Goal: Task Accomplishment & Management: Use online tool/utility

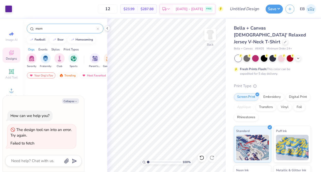
scroll to position [1651, 0]
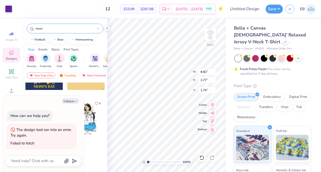
type textarea "x"
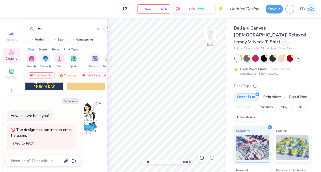
click at [98, 29] on icon at bounding box center [98, 29] width 2 height 2
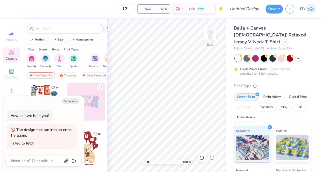
type textarea "x"
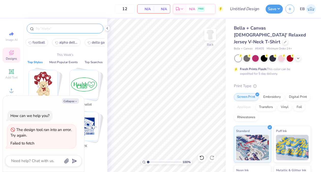
click at [94, 29] on input "text" at bounding box center [67, 28] width 65 height 5
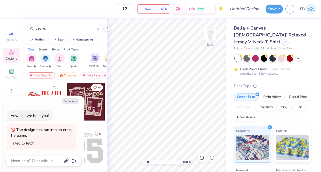
type input "parents"
click at [93, 57] on img "filter for Parent's Weekend" at bounding box center [95, 58] width 6 height 6
click at [76, 101] on icon "button" at bounding box center [76, 101] width 3 height 3
type textarea "x"
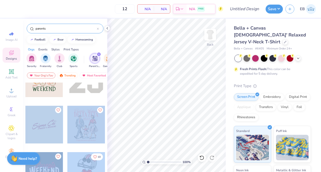
scroll to position [0, 0]
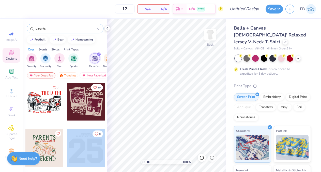
drag, startPoint x: 44, startPoint y: 127, endPoint x: 67, endPoint y: 150, distance: 32.4
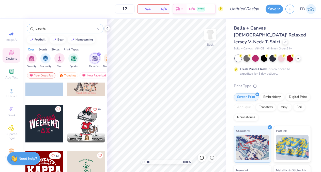
scroll to position [117, 0]
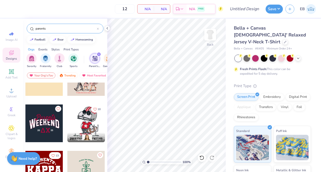
click at [54, 132] on div at bounding box center [44, 123] width 38 height 38
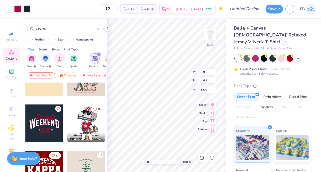
click at [10, 10] on div at bounding box center [8, 8] width 7 height 7
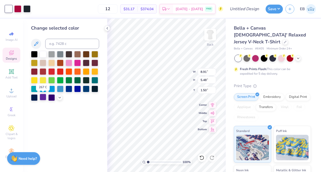
click at [45, 98] on div at bounding box center [43, 97] width 7 height 7
click at [18, 11] on div at bounding box center [17, 8] width 7 height 7
click at [42, 79] on div at bounding box center [43, 79] width 7 height 7
click at [34, 79] on div at bounding box center [34, 79] width 7 height 7
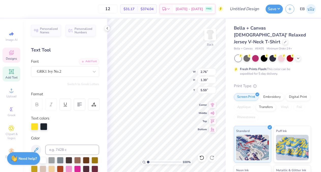
type textarea "DG"
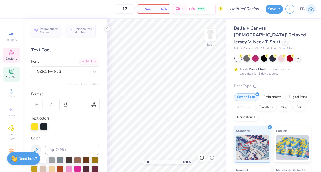
click at [14, 54] on div "Designs" at bounding box center [12, 55] width 18 height 15
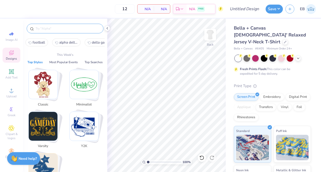
click at [52, 29] on input "text" at bounding box center [67, 28] width 65 height 5
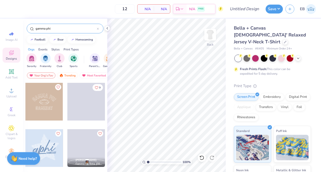
type input "gamma phi"
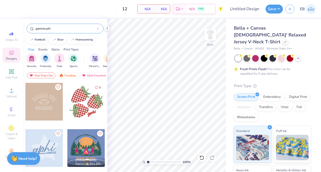
drag, startPoint x: 41, startPoint y: 99, endPoint x: 56, endPoint y: 95, distance: 15.1
click at [56, 95] on div at bounding box center [44, 102] width 38 height 38
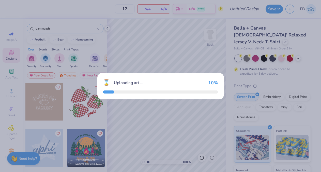
click at [56, 95] on div "⌛ Uploading art ... 10 %" at bounding box center [160, 86] width 321 height 172
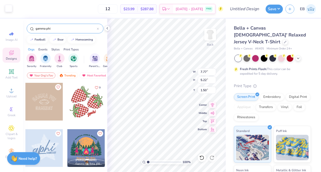
click at [7, 10] on div at bounding box center [8, 8] width 7 height 7
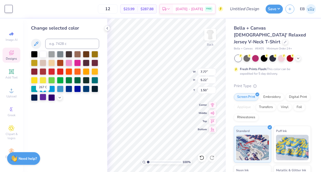
click at [43, 97] on div at bounding box center [43, 97] width 7 height 7
click at [11, 114] on span "Greek" at bounding box center [12, 115] width 8 height 4
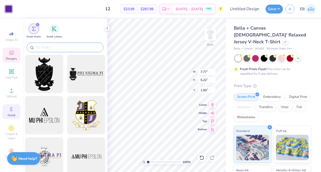
click at [46, 47] on input "text" at bounding box center [67, 47] width 65 height 5
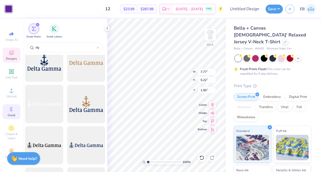
scroll to position [506, 0]
type input "dg"
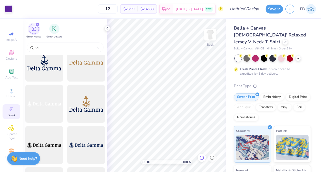
click at [203, 155] on icon at bounding box center [201, 157] width 5 height 5
click at [13, 45] on div "Image AI Designs Add Text Upload Greek Clipart & logos Decorate" at bounding box center [12, 95] width 18 height 132
click at [11, 51] on icon at bounding box center [11, 53] width 6 height 6
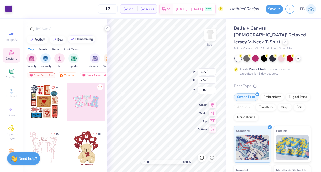
type input "9.07"
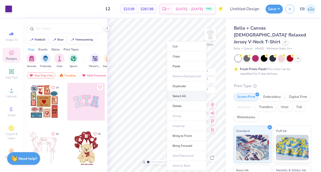
click at [183, 96] on li "Select All" at bounding box center [187, 96] width 40 height 10
type input "8.21"
type input "8.32"
type input "3.31"
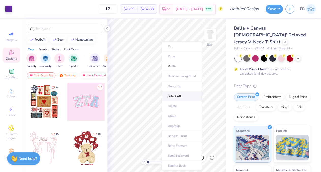
click at [179, 93] on li "Select All" at bounding box center [182, 96] width 40 height 10
type input "9.06"
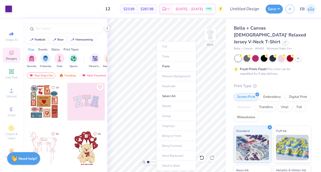
click at [156, 107] on ul "Cut Copy Paste Remove Background Duplicate Select All Delete Group Ungroup Brin…" at bounding box center [176, 105] width 40 height 129
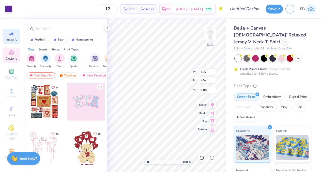
click at [14, 34] on icon at bounding box center [11, 34] width 6 height 6
select select "4"
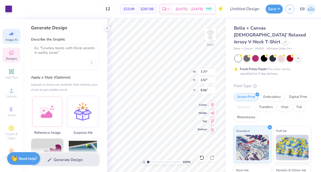
click at [10, 58] on span "Designs" at bounding box center [11, 58] width 11 height 4
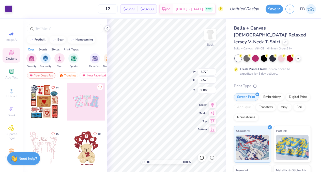
click at [109, 26] on icon at bounding box center [107, 28] width 4 height 4
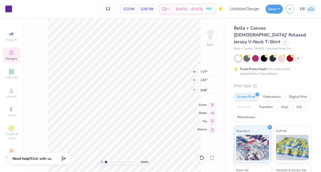
click at [11, 56] on div "Designs" at bounding box center [12, 55] width 18 height 15
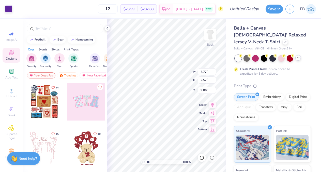
click at [299, 56] on icon at bounding box center [298, 58] width 4 height 4
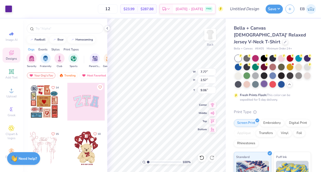
click at [266, 80] on div at bounding box center [264, 83] width 7 height 7
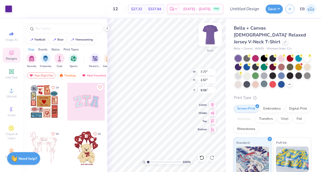
click at [213, 37] on img at bounding box center [210, 34] width 20 height 20
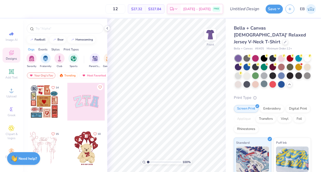
click at [213, 37] on img at bounding box center [210, 35] width 10 height 10
click at [307, 54] on div at bounding box center [307, 57] width 7 height 7
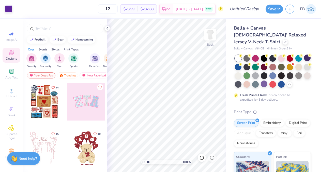
click at [14, 52] on icon at bounding box center [11, 53] width 6 height 6
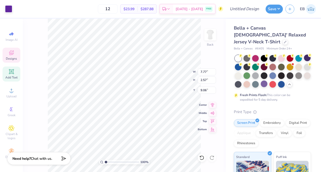
click at [12, 71] on icon at bounding box center [11, 71] width 4 height 4
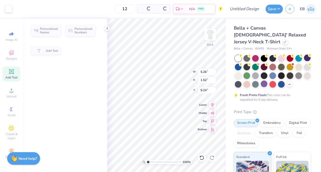
type input "5.26"
type input "1.52"
type input "9.24"
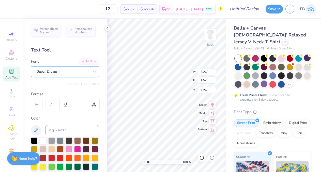
click at [82, 73] on div "Super Dream" at bounding box center [62, 71] width 53 height 8
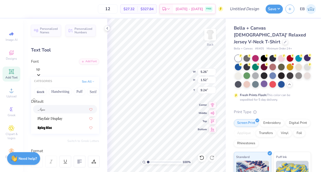
type input "s"
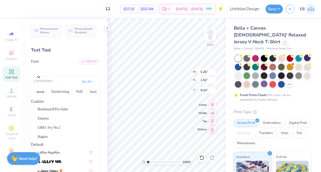
scroll to position [394, 0]
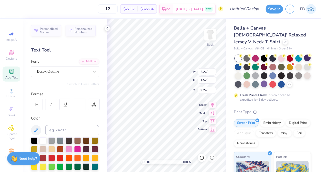
type input "4.26"
type input "1.31"
type input "13.90"
type textarea "D"
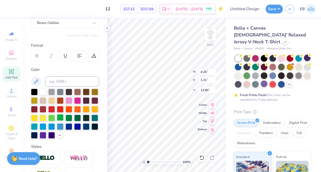
scroll to position [49, 0]
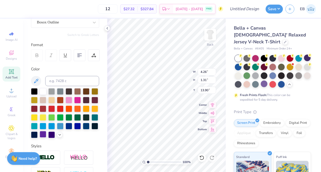
type textarea "DELTA GAMMA"
click at [44, 136] on div at bounding box center [43, 134] width 7 height 7
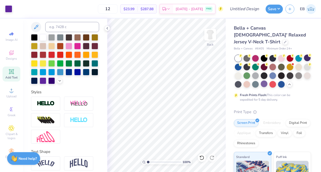
scroll to position [109, 0]
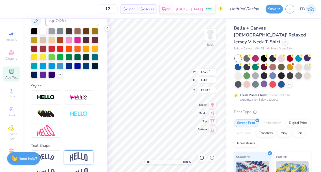
click at [77, 154] on img at bounding box center [79, 157] width 18 height 10
type input "3.77"
type input "12.68"
type input "7.84"
type input "2.42"
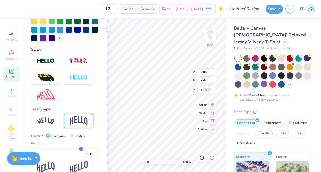
scroll to position [146, 0]
type input "0.36"
click at [77, 148] on input "range" at bounding box center [65, 148] width 68 height 1
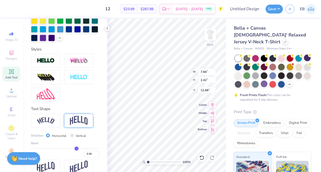
type input "1.93"
type input "1.76"
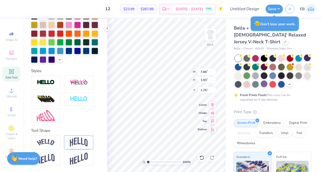
scroll to position [124, 0]
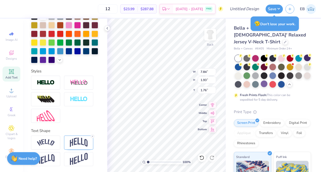
type input "13.97"
type textarea "D"
type textarea "GAMEDAY"
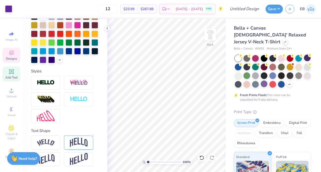
click at [8, 55] on div "Designs" at bounding box center [12, 55] width 18 height 15
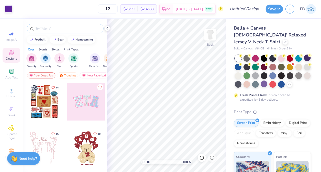
click at [45, 27] on input "text" at bounding box center [67, 28] width 65 height 5
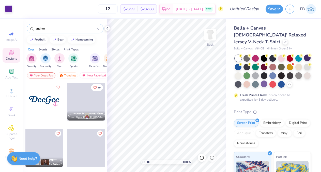
type input "anchor"
click at [55, 105] on div at bounding box center [44, 102] width 38 height 38
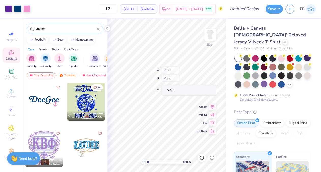
type input "6.40"
type input "11.70"
type input "1.19"
type input "1.52"
type input "11.68"
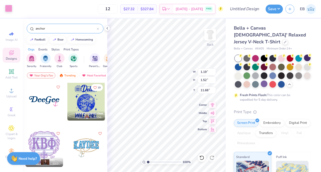
click at [10, 7] on div at bounding box center [8, 8] width 7 height 7
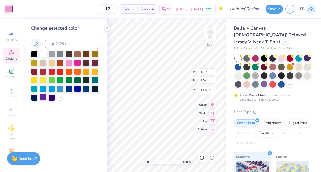
click at [44, 96] on div at bounding box center [43, 97] width 7 height 7
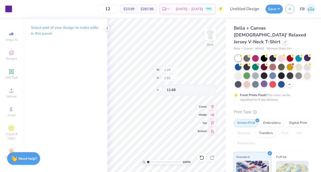
type input "2.67"
type input "3.40"
type input "9.92"
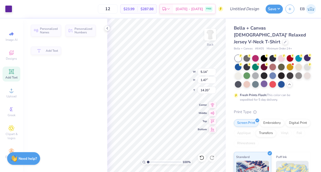
type input "5.14"
type input "1.47"
type input "14.20"
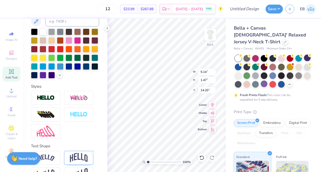
scroll to position [124, 0]
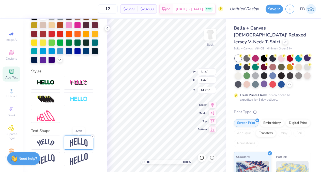
click at [82, 142] on img at bounding box center [79, 142] width 18 height 10
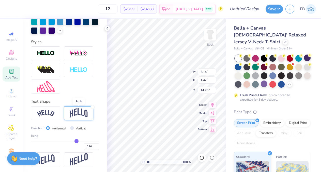
scroll to position [154, 0]
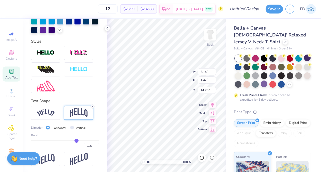
type input "0.38"
type input "0.37"
type input "0.36"
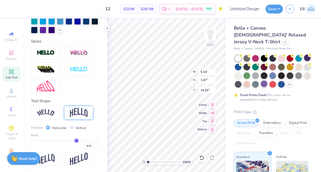
type input "0.36"
type input "0.35"
type input "0.34"
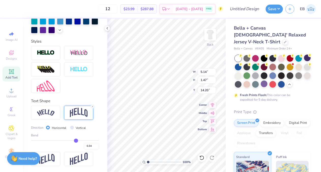
type input "0.33"
type input "0.32"
type input "0.31"
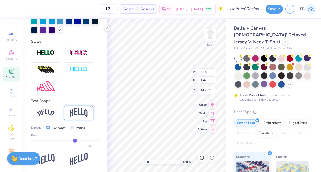
type input "0.31"
type input "0.3"
type input "0.30"
type input "0.29"
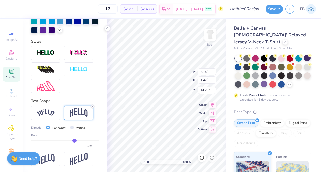
type input "0.28"
type input "0.27"
type input "0.26"
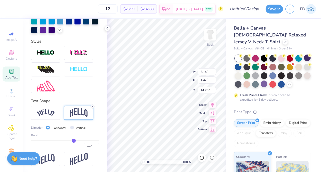
type input "0.26"
type input "0.25"
type input "0.24"
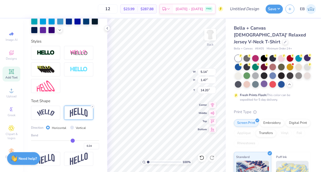
type input "0.23"
type input "0.22"
type input "0.21"
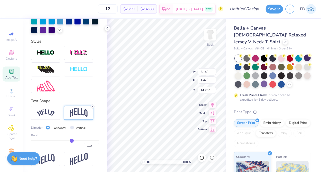
type input "0.21"
type input "0.19"
type input "0.18"
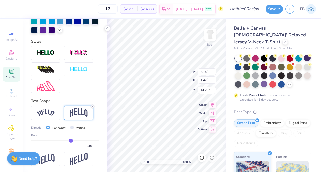
type input "0.17"
type input "0.16"
type input "0.15"
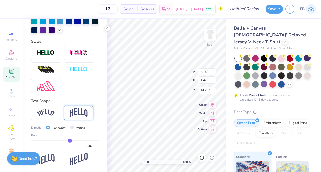
type input "0.15"
type input "0.14"
type input "0.13"
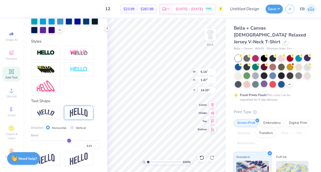
type input "0.12"
type input "0.11"
type input "0.09"
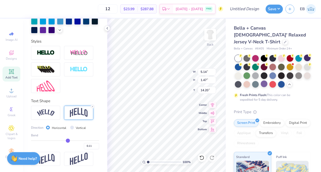
type input "0.09"
type input "0.08"
type input "0.06"
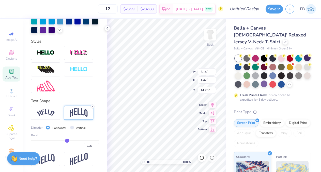
type input "0.05"
type input "0.03"
type input "0.02"
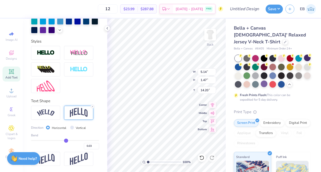
type input "0.02"
type input "0.01"
type input "0"
type input "0.00"
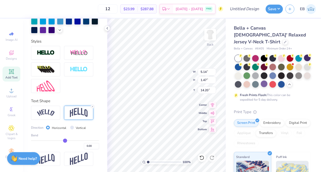
type input "-0.01"
type input "-0.02"
type input "-0.03"
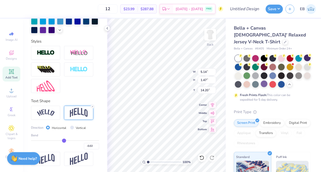
type input "-0.03"
type input "-0.04"
type input "-0.05"
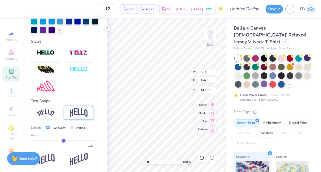
type input "-0.06"
type input "-0.07"
type input "-0.08"
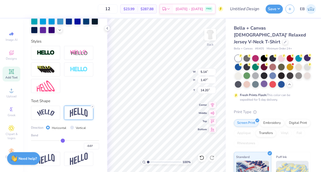
type input "-0.08"
type input "-0.09"
type input "-0.1"
type input "-0.10"
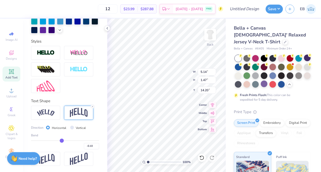
type input "-0.11"
type input "-0.12"
type input "-0.13"
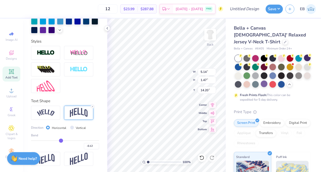
type input "-0.13"
type input "-0.14"
type input "-0.15"
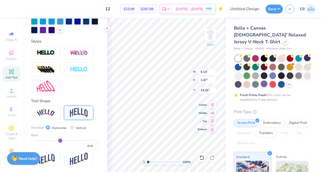
type input "-0.16"
type input "-0.17"
type input "-0.18"
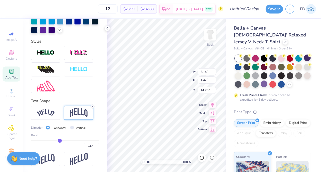
type input "-0.18"
type input "-0.19"
type input "-0.2"
type input "-0.20"
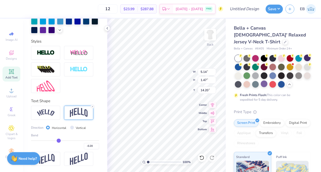
type input "-0.21"
type input "-0.22"
type input "-0.23"
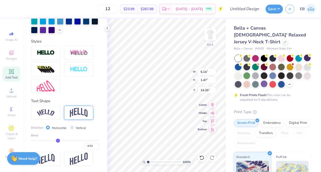
type input "-0.23"
type input "-0.24"
type input "-0.25"
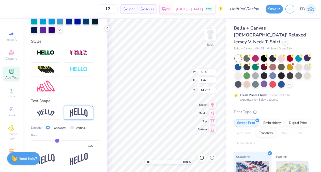
type input "-0.26"
type input "-0.27"
type input "-0.28"
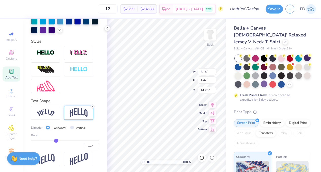
type input "-0.28"
type input "-0.29"
type input "-0.3"
type input "-0.30"
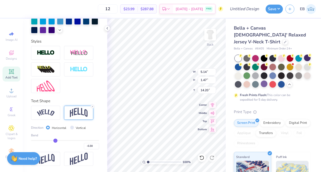
type input "-0.31"
type input "-0.32"
type input "-0.33"
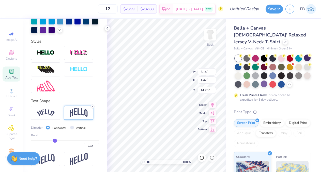
type input "-0.33"
type input "-0.36"
type input "1.45"
type input "14.21"
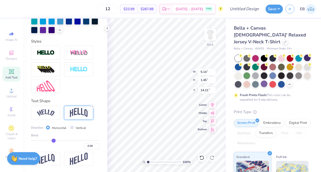
type input "-0.37"
type input "-0.17"
type input "1.56"
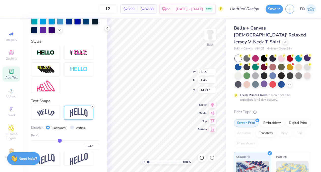
type input "14.16"
type input "-0.16"
type input "-0.14"
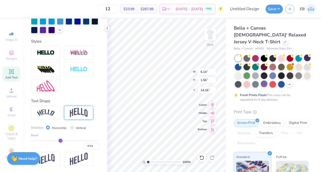
type input "-0.13"
drag, startPoint x: 77, startPoint y: 140, endPoint x: 67, endPoint y: 138, distance: 10.6
click at [67, 140] on input "range" at bounding box center [65, 140] width 68 height 1
click at [93, 105] on icon at bounding box center [92, 106] width 3 height 3
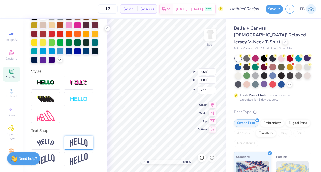
scroll to position [0, 0]
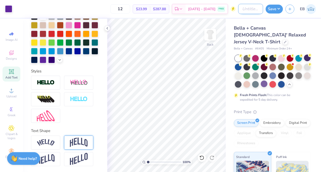
click at [239, 10] on input "Design Title" at bounding box center [250, 9] width 25 height 10
click at [277, 9] on button "Save" at bounding box center [274, 8] width 17 height 9
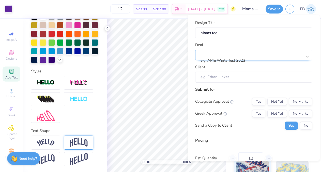
click at [260, 54] on div at bounding box center [251, 53] width 101 height 7
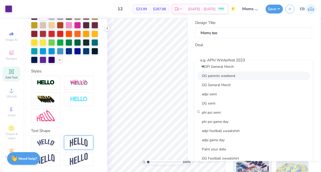
click at [240, 74] on div "DG parents weekend" at bounding box center [253, 75] width 113 height 8
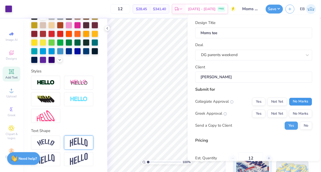
click at [295, 102] on button "No Marks" at bounding box center [300, 101] width 23 height 8
click at [258, 115] on button "Yes" at bounding box center [258, 113] width 13 height 8
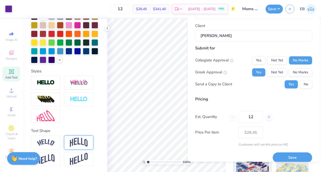
scroll to position [48, 0]
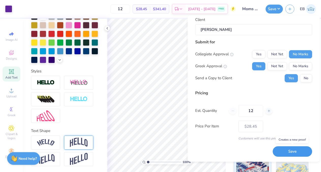
click at [291, 149] on button "Save" at bounding box center [292, 151] width 39 height 10
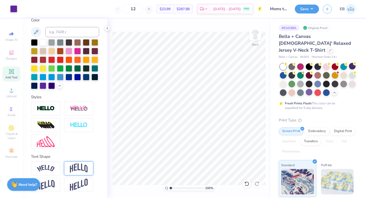
scroll to position [98, 0]
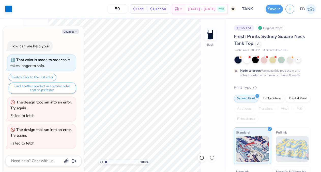
scroll to position [370, 0]
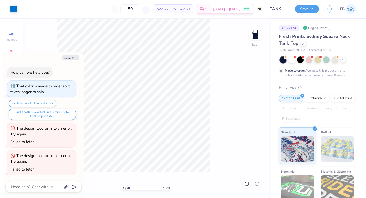
type textarea "x"
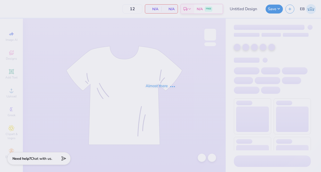
type input "Dads Polo"
type input "24"
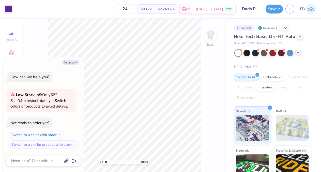
click at [299, 51] on icon at bounding box center [298, 52] width 4 height 4
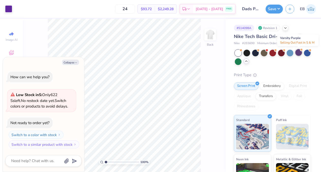
click at [299, 52] on div at bounding box center [299, 52] width 7 height 7
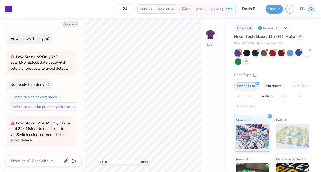
scroll to position [34, 0]
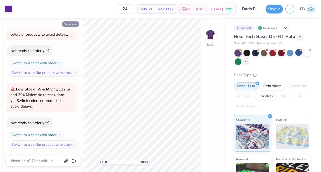
click at [73, 25] on button "Collapse" at bounding box center [70, 23] width 17 height 5
type textarea "x"
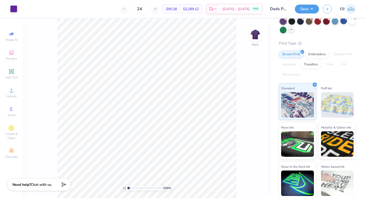
scroll to position [32, 0]
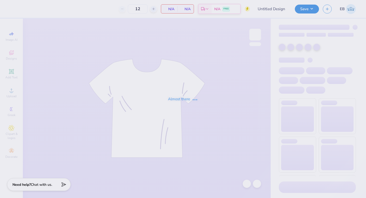
type input "Dads Polo"
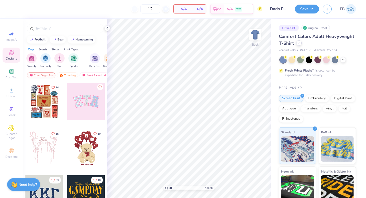
click at [299, 42] on icon at bounding box center [299, 43] width 2 height 2
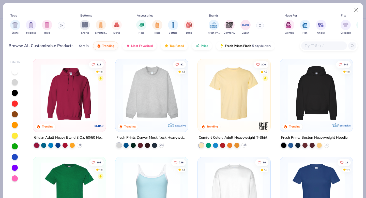
click at [60, 25] on button at bounding box center [62, 26] width 8 height 8
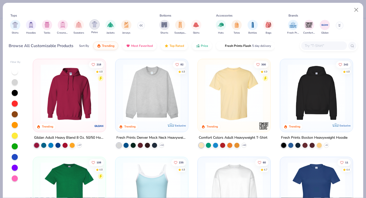
click at [96, 25] on img "filter for Polos" at bounding box center [95, 24] width 6 height 6
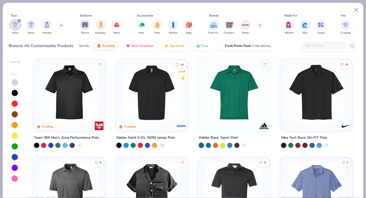
click at [259, 27] on icon at bounding box center [260, 25] width 3 height 3
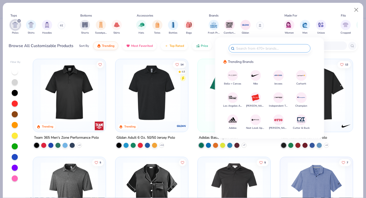
click at [257, 76] on img at bounding box center [255, 75] width 9 height 9
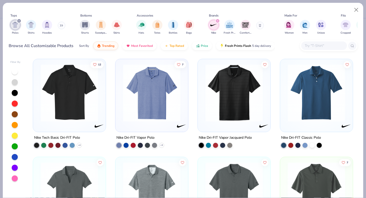
click at [15, 169] on div at bounding box center [15, 168] width 6 height 6
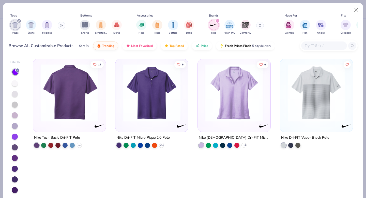
click at [82, 118] on div at bounding box center [69, 92] width 187 height 57
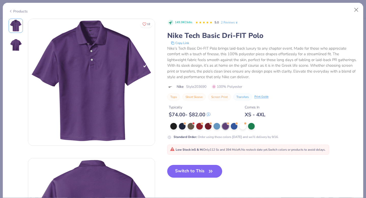
click at [192, 169] on button "Switch to This" at bounding box center [194, 171] width 55 height 13
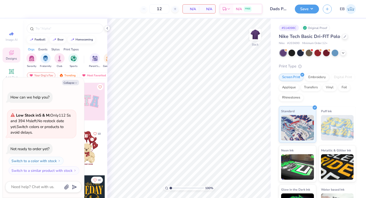
type textarea "x"
click at [67, 28] on input "text" at bounding box center [67, 28] width 65 height 5
type input "dg"
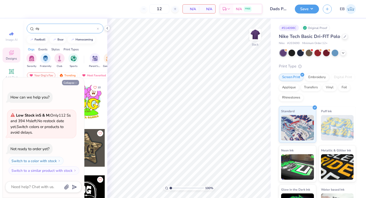
click at [72, 80] on button "Collapse" at bounding box center [70, 82] width 17 height 5
type textarea "x"
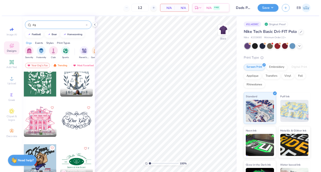
scroll to position [1258, 0]
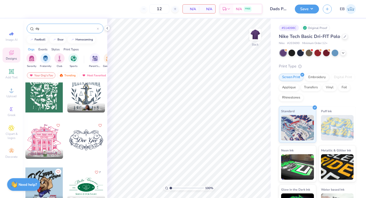
click at [80, 103] on div "Rachel Rafferty Delta Gamma, Drexel University" at bounding box center [86, 108] width 38 height 10
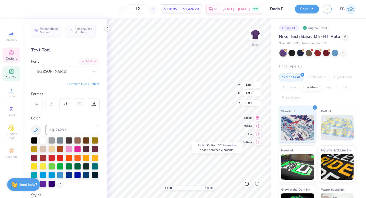
type input "19.53"
type input "1.90"
type input "1.86"
type input "19.53"
click at [16, 8] on div at bounding box center [13, 8] width 7 height 7
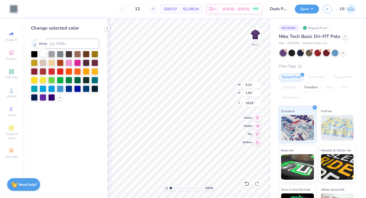
click at [45, 56] on div at bounding box center [43, 53] width 7 height 7
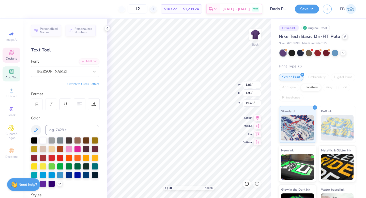
type input "19.46"
type input "2.68"
type input "3.19"
type input "1.54"
type input "3.00"
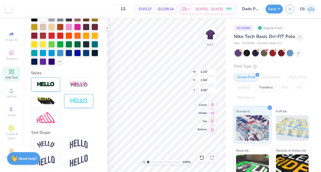
scroll to position [124, 0]
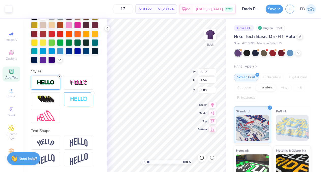
click at [59, 76] on line at bounding box center [60, 77] width 2 height 2
type input "3.28"
type input "1.90"
type input "2.70"
click at [92, 92] on icon at bounding box center [92, 92] width 3 height 3
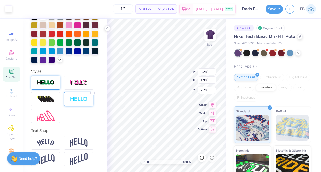
type input "3.26"
type input "1.86"
type input "2.71"
click at [92, 92] on icon at bounding box center [92, 92] width 3 height 3
click at [61, 76] on div at bounding box center [59, 76] width 4 height 4
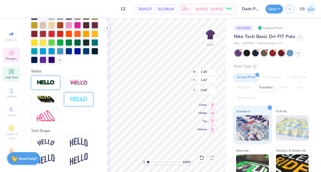
type input "1.45"
type input "1.42"
type input "3.09"
type input "1.42"
type input "1.51"
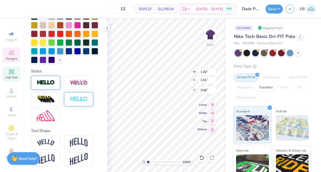
type input "3.06"
type input "5.83"
type input "6.10"
type textarea "DADG"
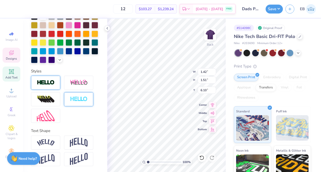
scroll to position [0, 0]
type input "9.19"
type input "1.45"
type input "1.42"
type input "6.12"
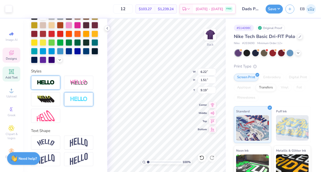
type input "9.20"
type textarea "DAD"
type input "2.90"
type input "0.92"
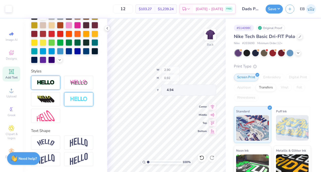
type input "4.94"
click at [200, 119] on div "Top" at bounding box center [207, 120] width 18 height 6
type input "0.50"
type input "3.55"
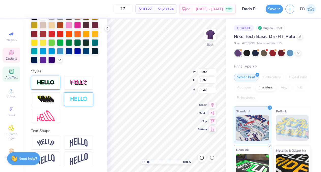
type input "5.36"
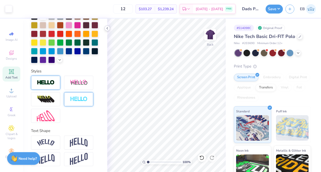
click at [108, 26] on icon at bounding box center [107, 28] width 4 height 4
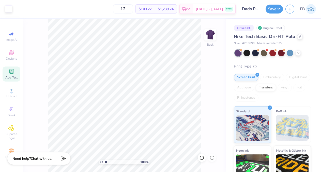
click at [250, 8] on input "Dads Polo" at bounding box center [250, 9] width 25 height 10
click at [275, 10] on button "Save" at bounding box center [274, 8] width 17 height 9
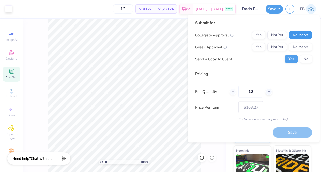
click at [298, 38] on button "No Marks" at bounding box center [300, 35] width 23 height 8
click at [260, 48] on button "Yes" at bounding box center [258, 47] width 13 height 8
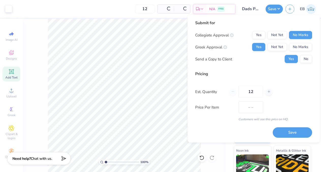
type input "$103.27"
click at [270, 90] on icon at bounding box center [269, 92] width 4 height 4
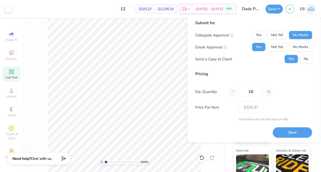
click at [270, 90] on icon at bounding box center [269, 92] width 4 height 4
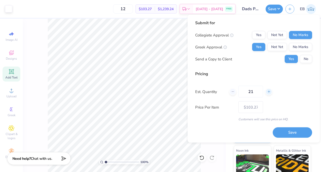
click at [270, 90] on icon at bounding box center [269, 92] width 4 height 4
type input "24"
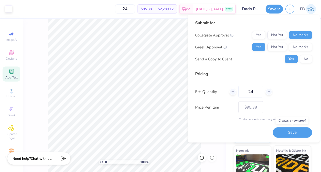
click at [283, 131] on button "Save" at bounding box center [292, 132] width 39 height 10
type input "– –"
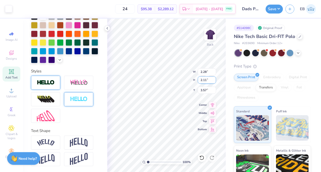
type input "2.28"
type input "2.11"
type input "2.03"
type input "1.88"
click at [171, 79] on div "100 % Back W 2.03 H 1.88 Y 3.57 Center Middle Top Bottom" at bounding box center [166, 95] width 119 height 153
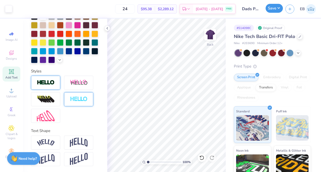
click at [271, 9] on button "Save" at bounding box center [274, 8] width 17 height 9
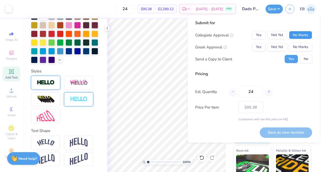
click at [296, 36] on button "No Marks" at bounding box center [300, 35] width 23 height 8
click at [261, 47] on button "Yes" at bounding box center [258, 47] width 13 height 8
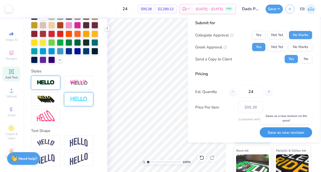
click at [288, 132] on button "Save as new revision" at bounding box center [286, 132] width 52 height 10
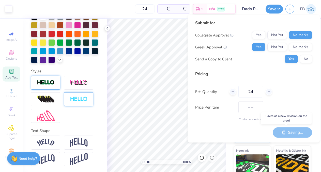
type input "$95.38"
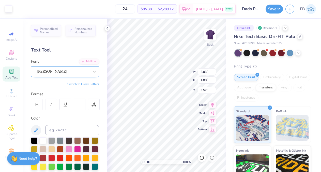
click at [50, 73] on div "Arno Pro" at bounding box center [62, 71] width 53 height 8
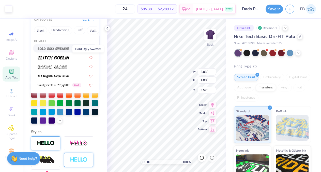
scroll to position [63, 0]
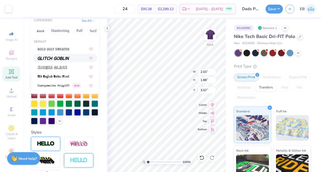
type input "gl"
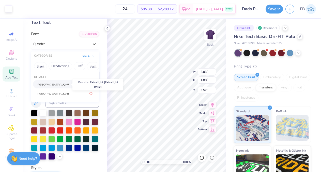
scroll to position [25, 0]
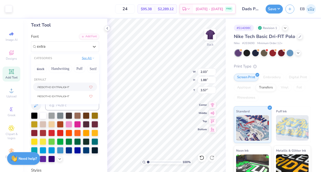
click at [89, 60] on button "See All" at bounding box center [88, 57] width 16 height 5
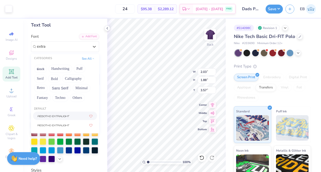
type input "extra"
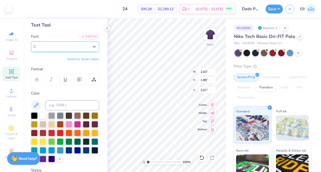
click at [65, 48] on div "Arno Pro" at bounding box center [63, 46] width 52 height 6
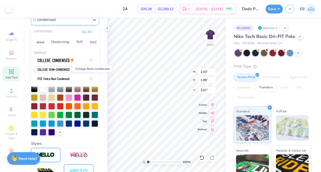
scroll to position [52, 0]
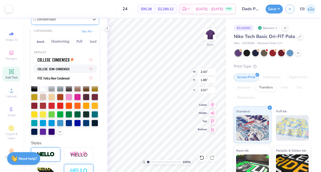
click at [62, 68] on img at bounding box center [54, 69] width 32 height 4
type input "condensed"
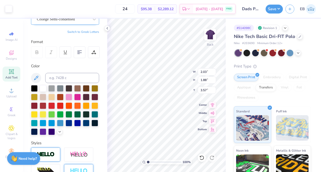
type input "2.24"
type input "1.91"
type input "3.54"
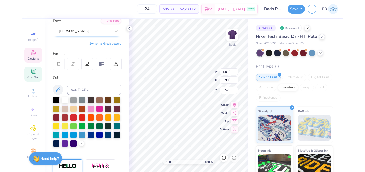
scroll to position [26, 0]
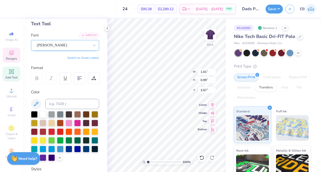
click at [49, 43] on div "Arno Pro" at bounding box center [62, 45] width 53 height 8
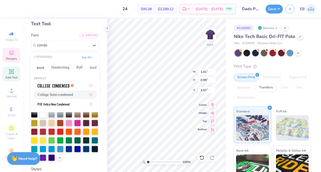
click at [61, 92] on span "College Semi-condensed" at bounding box center [56, 94] width 36 height 5
type input "conde"
type input "0.62"
type input "1.08"
type input "3.52"
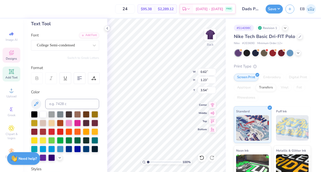
type input "3.57"
type input "0.51"
type input "1.02"
type input "0.60"
type input "1.20"
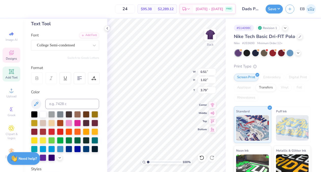
type input "3.61"
type input "3.40"
type input "0.56"
type input "1.12"
type input "3.48"
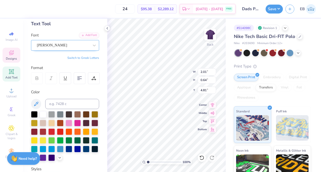
click at [73, 47] on div "Arno Pro" at bounding box center [62, 45] width 53 height 8
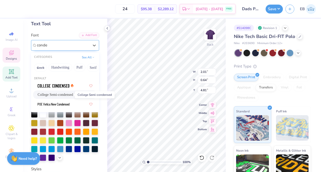
click at [70, 93] on span "College Semi-condensed" at bounding box center [56, 94] width 36 height 5
type input "conde"
type input "1.45"
type input "0.70"
type input "4.78"
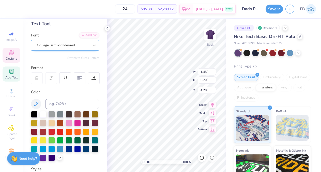
type input "4.60"
type input "0.48"
type input "0.96"
type input "3.64"
type input "3.08"
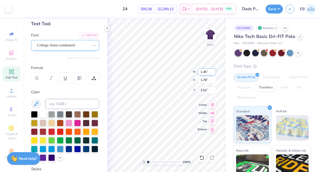
type input "3.78"
type input "1.52"
type input "1.13"
type input "2.25"
type input "1.56"
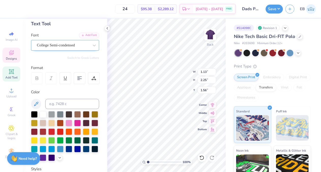
type input "1.31"
type input "2.29"
type input "1.20"
type input "1.13"
type input "2.25"
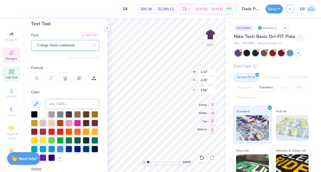
type input "1.20"
type input "1.60"
type input "2.13"
type input "3.29"
type input "4.78"
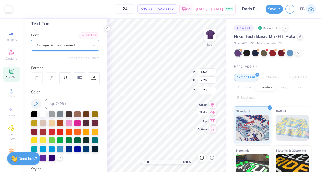
click at [213, 112] on icon at bounding box center [212, 112] width 7 height 6
click at [213, 104] on icon at bounding box center [212, 104] width 3 height 4
click at [214, 120] on icon at bounding box center [213, 120] width 4 height 4
click at [213, 113] on icon at bounding box center [212, 112] width 7 height 6
type input "3.30"
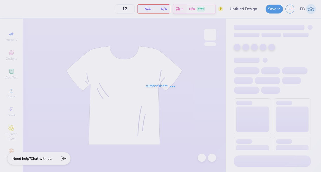
type input "Dads Polo"
type input "24"
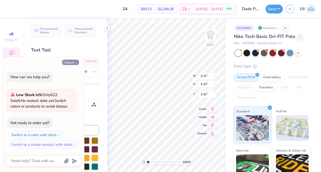
click at [76, 62] on polyline "button" at bounding box center [76, 62] width 2 height 1
type textarea "x"
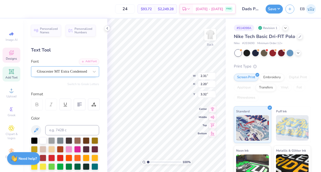
click at [79, 71] on div "Gloucester MT Extra Condensed" at bounding box center [62, 71] width 53 height 8
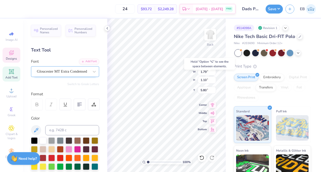
click at [80, 72] on div "Gloucester MT Extra Condensed" at bounding box center [62, 71] width 53 height 8
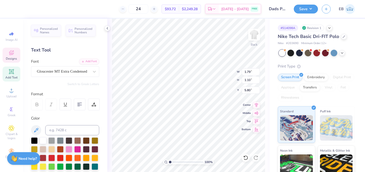
click at [87, 89] on div "Personalized Names Personalized Numbers Text Tool Add Font Font Gloucester MT E…" at bounding box center [65, 95] width 84 height 153
